Goal: Task Accomplishment & Management: Use online tool/utility

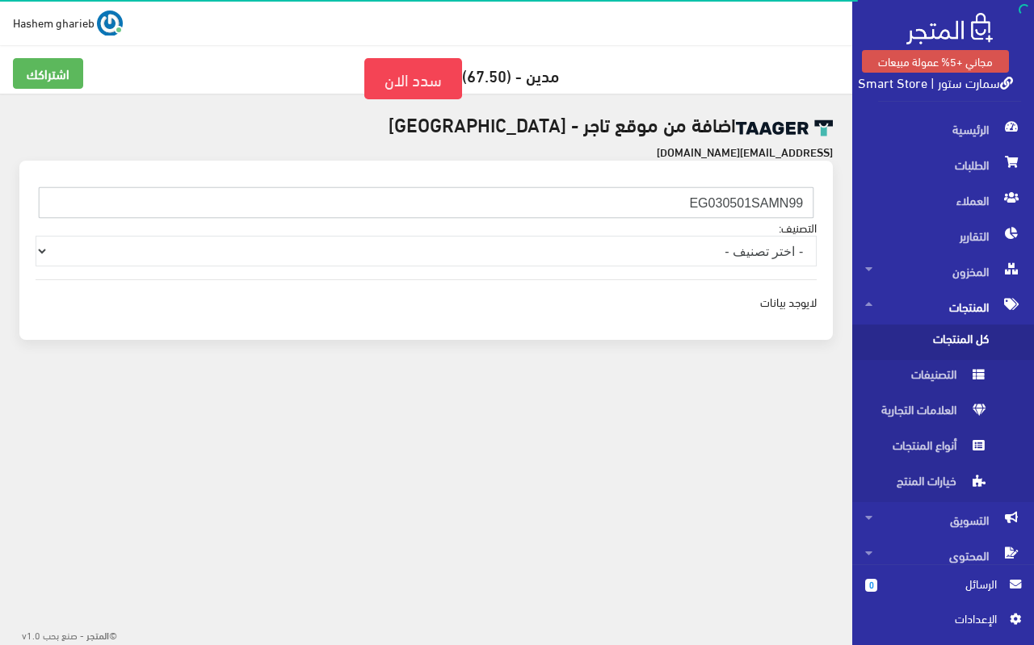
drag, startPoint x: 653, startPoint y: 197, endPoint x: 833, endPoint y: 197, distance: 180.1
click at [827, 197] on div "EG030501SAMN99 التصنيف: - اختر تصنيف - Other منتجات عيد الاضحي مستلزمات أطفال ا…" at bounding box center [425, 250] width 813 height 179
paste input "10106HJKM"
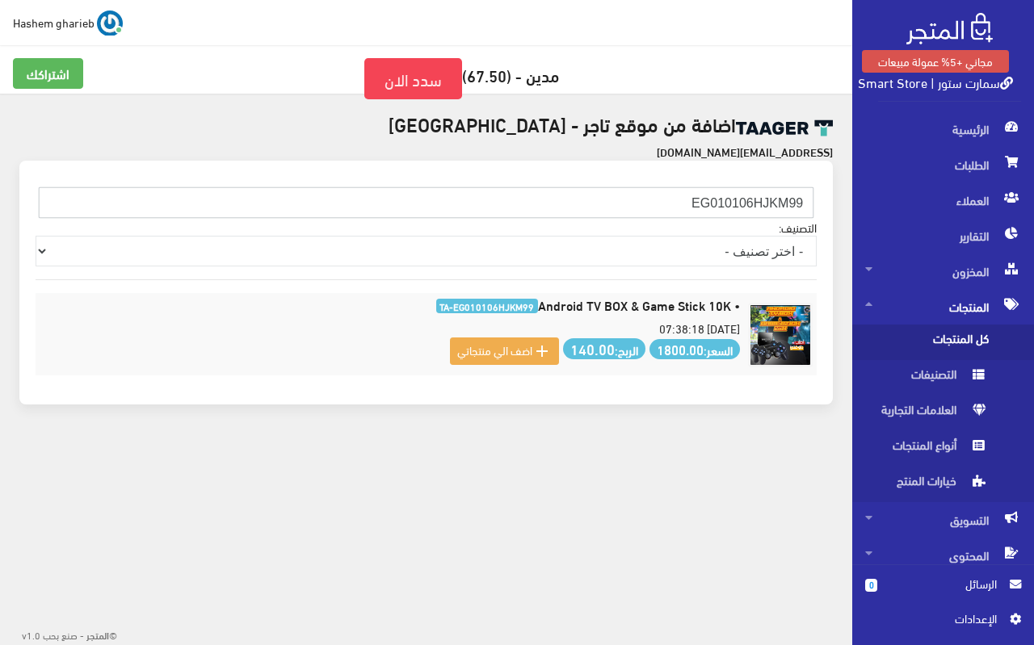
type input "EG010106HJKM99"
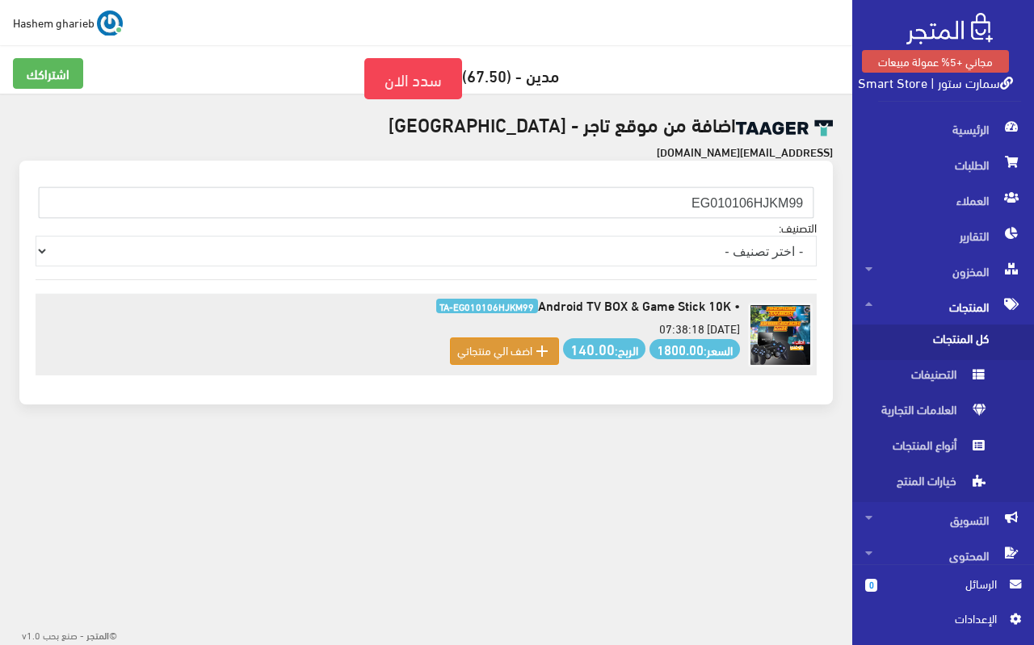
click at [502, 351] on div " اضف الي منتجاتي" at bounding box center [504, 351] width 95 height 19
drag, startPoint x: 537, startPoint y: 303, endPoint x: 737, endPoint y: 305, distance: 199.5
click at [737, 305] on h6 "• Android TV BOX & Game Stick 10K TA-EG010106HJKM99" at bounding box center [390, 305] width 700 height 15
copy h6 "Android TV BOX & Game Stick 10K"
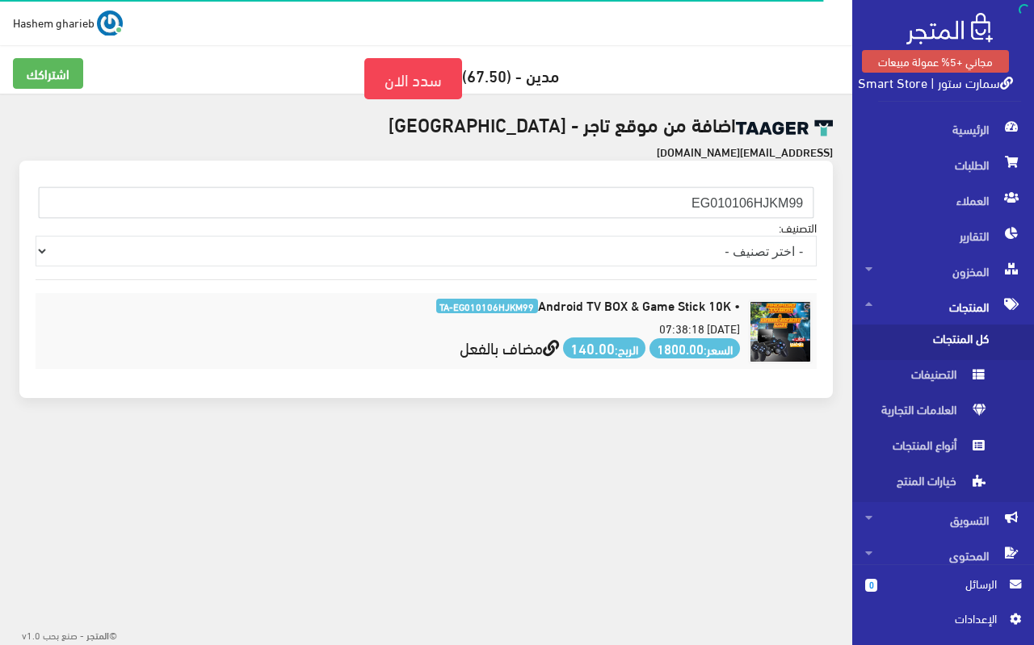
click at [938, 331] on span "كل المنتجات" at bounding box center [926, 343] width 123 height 36
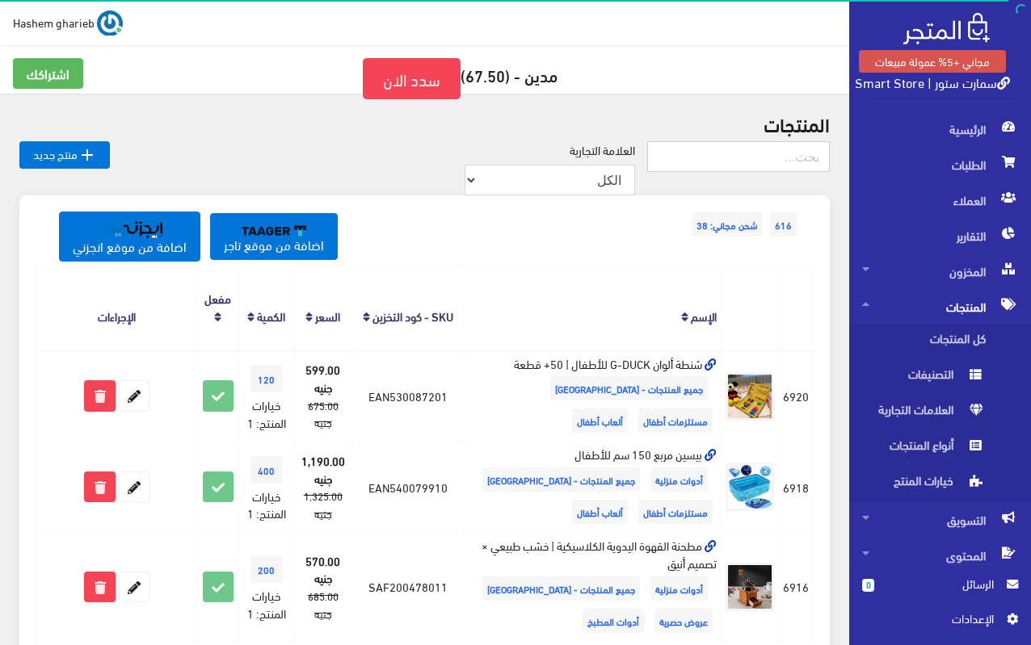
click at [775, 152] on input "text" at bounding box center [738, 156] width 183 height 31
paste input "Android TV BOX & Game Stick 10K"
type input "Android TV BOX & Game Stick 10K"
